Goal: Transaction & Acquisition: Subscribe to service/newsletter

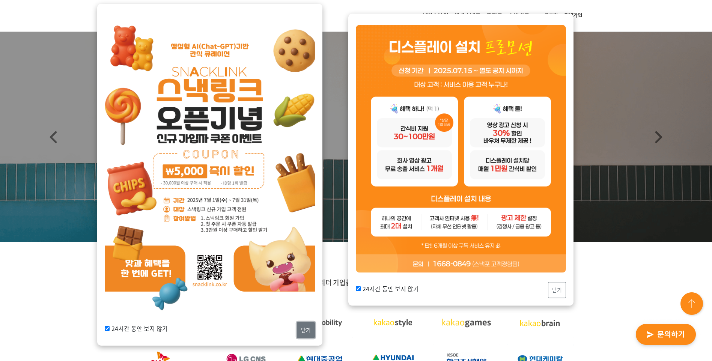
click at [312, 331] on button "닫기" at bounding box center [306, 330] width 18 height 16
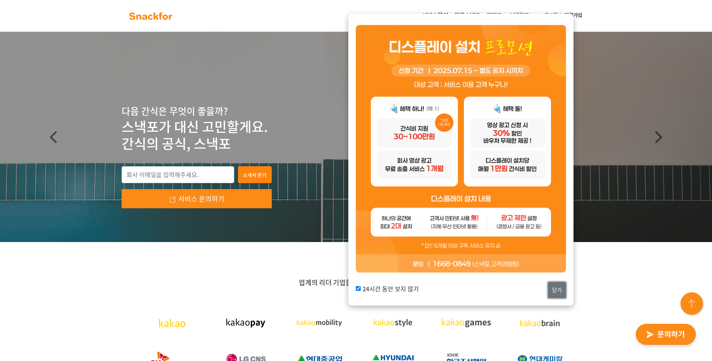
click at [555, 292] on button "닫기" at bounding box center [557, 290] width 18 height 16
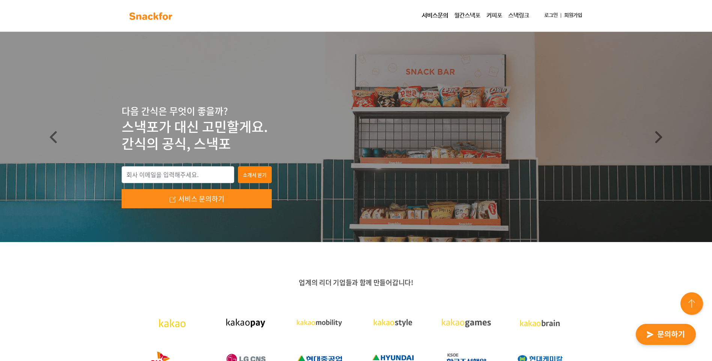
click at [469, 15] on link "월간스낵포" at bounding box center [467, 15] width 32 height 15
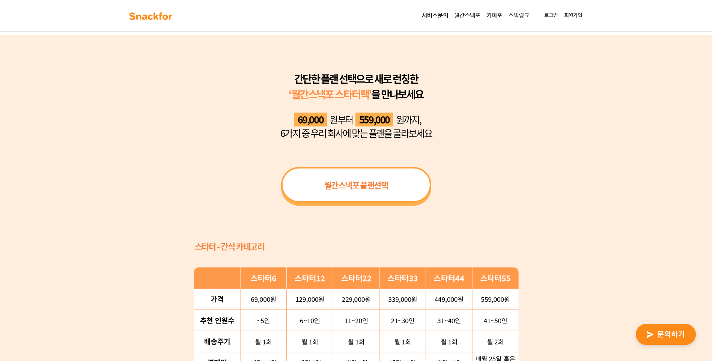
scroll to position [676, 0]
